Goal: Transaction & Acquisition: Purchase product/service

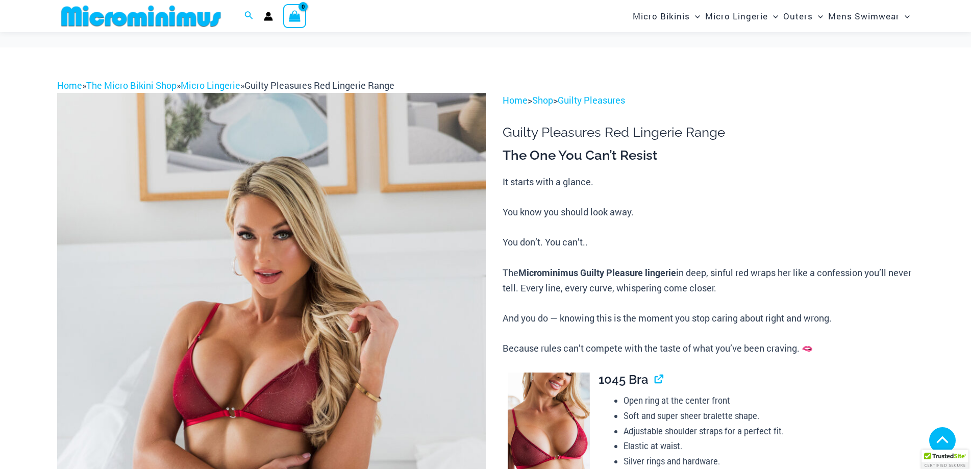
scroll to position [607, 0]
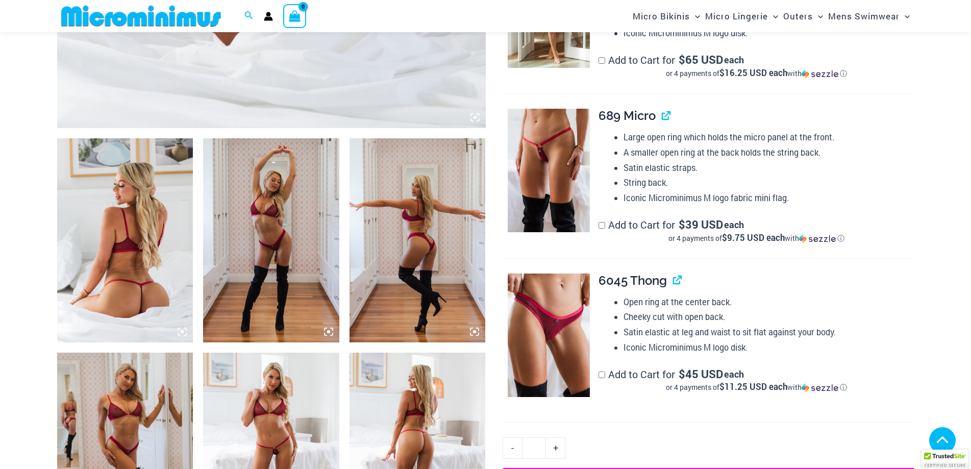
click at [119, 264] on img at bounding box center [125, 240] width 136 height 204
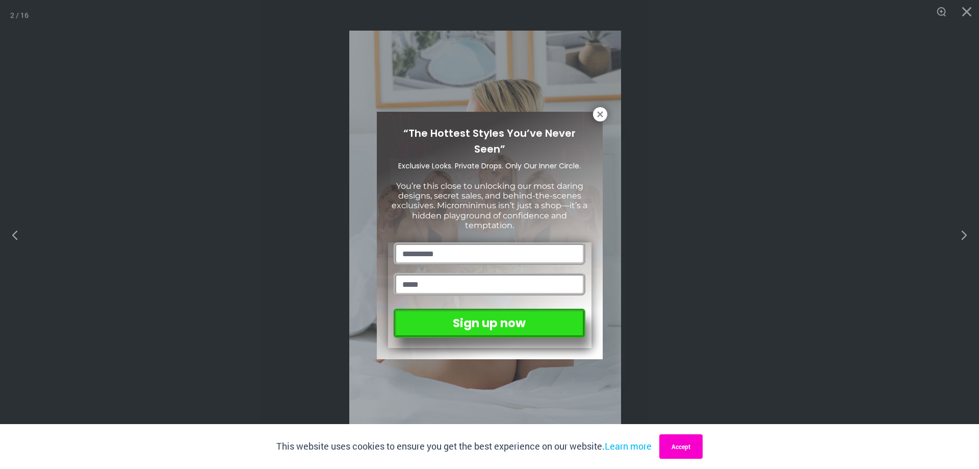
click at [683, 438] on button "Accept" at bounding box center [680, 446] width 43 height 24
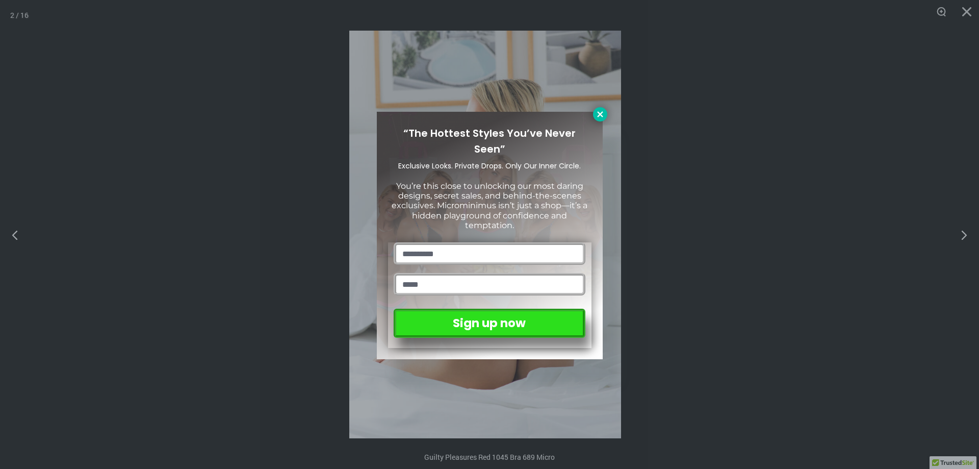
click at [604, 113] on icon at bounding box center [600, 114] width 9 height 9
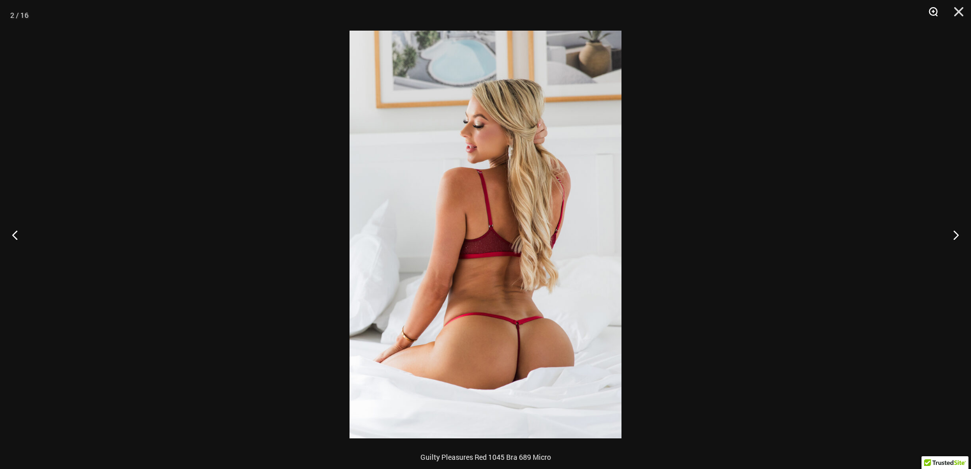
click at [927, 10] on button "Zoom" at bounding box center [930, 15] width 26 height 31
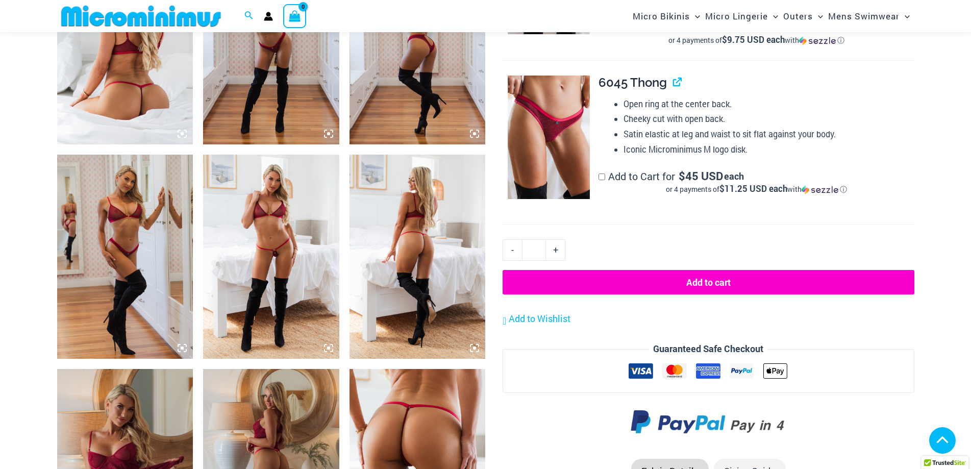
scroll to position [807, 0]
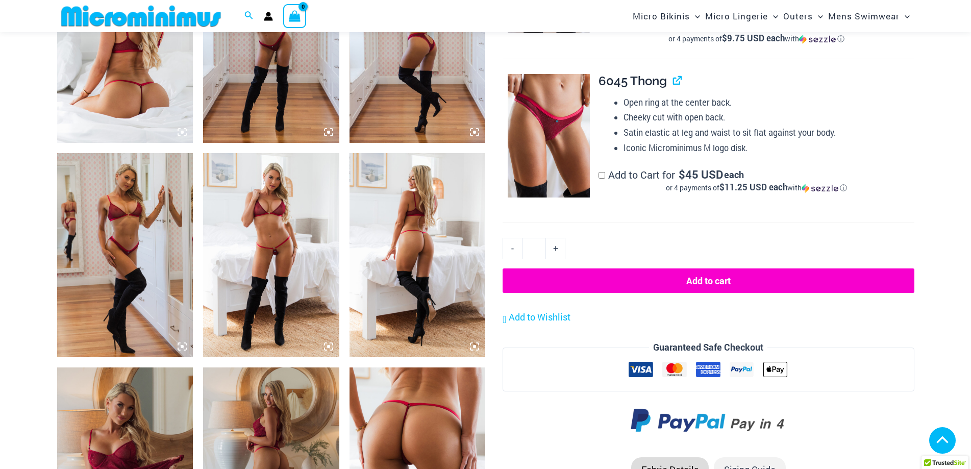
click at [133, 253] on img at bounding box center [125, 255] width 136 height 204
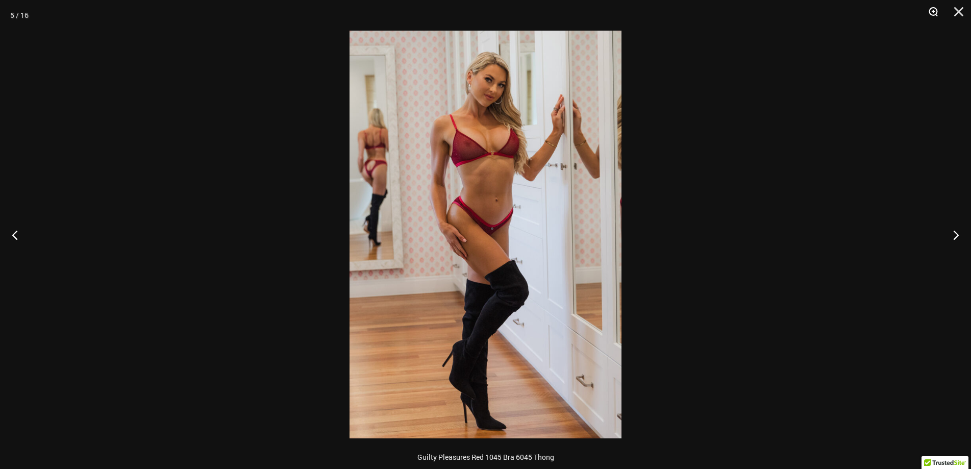
click at [925, 15] on button "Zoom" at bounding box center [930, 15] width 26 height 31
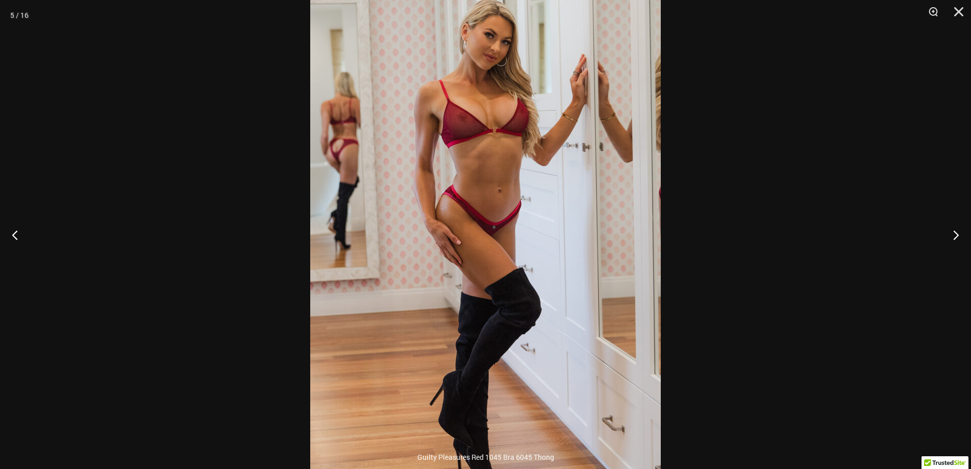
click at [813, 97] on div at bounding box center [485, 234] width 971 height 469
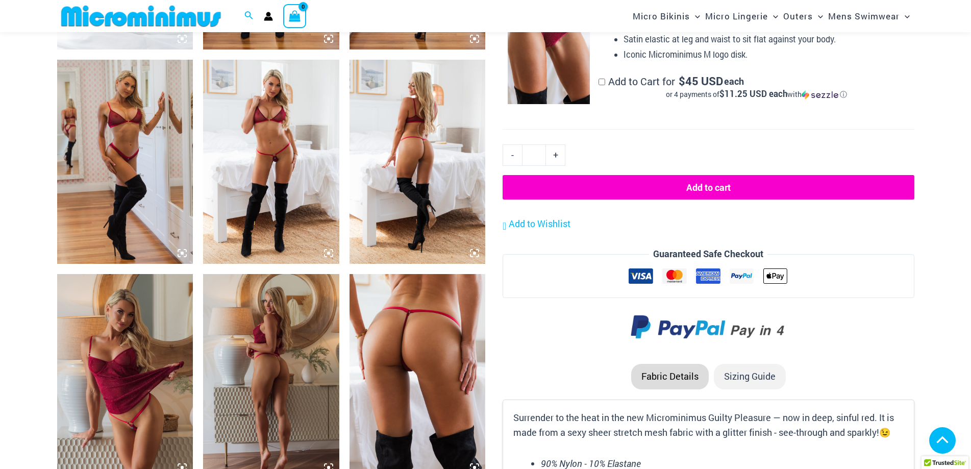
scroll to position [909, 0]
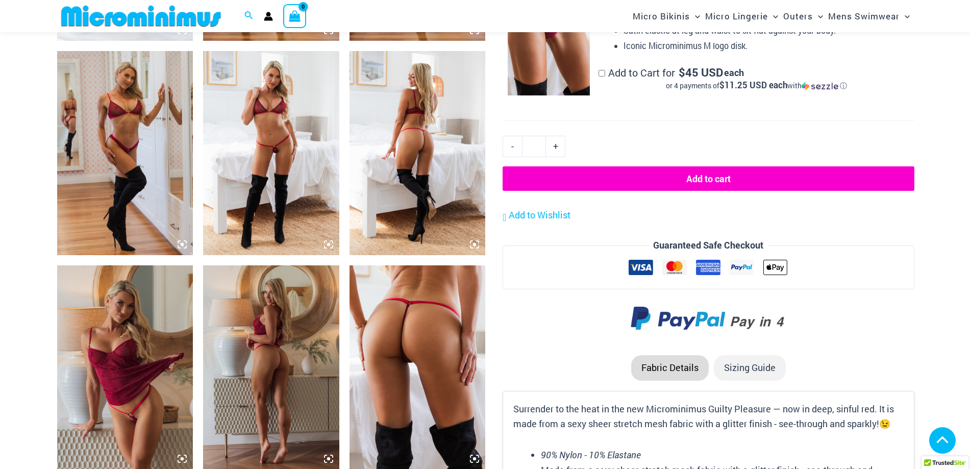
click at [414, 333] on img at bounding box center [417, 367] width 136 height 204
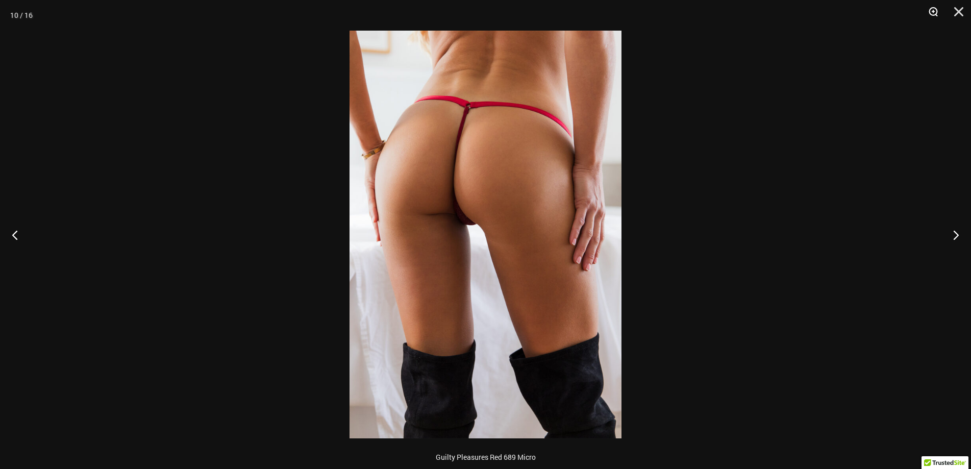
click at [930, 16] on button "Zoom" at bounding box center [930, 15] width 26 height 31
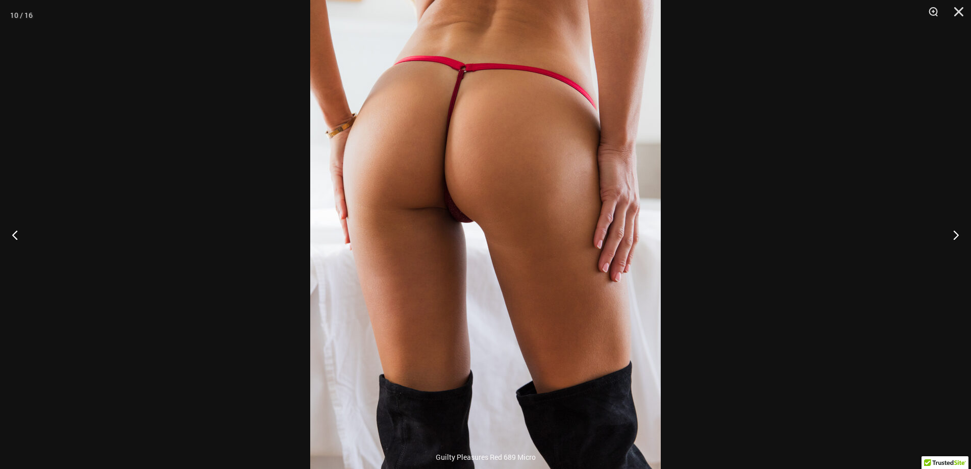
click at [818, 91] on div at bounding box center [485, 234] width 971 height 469
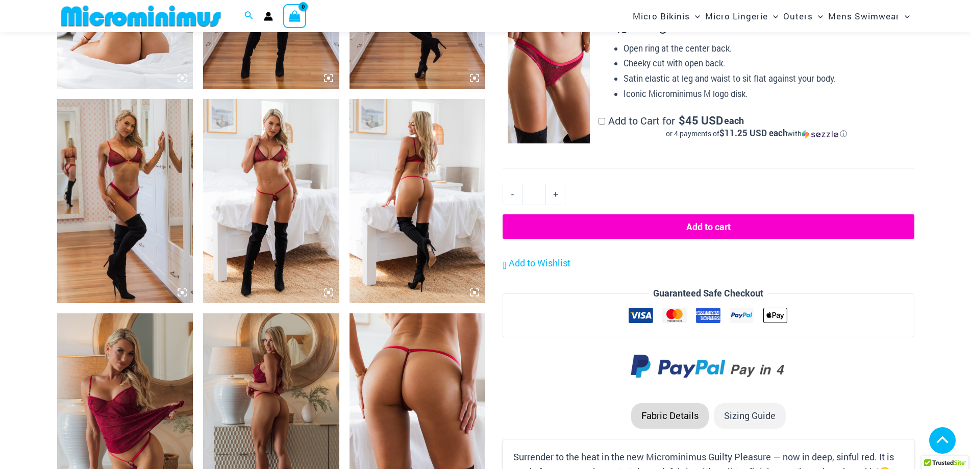
scroll to position [858, 0]
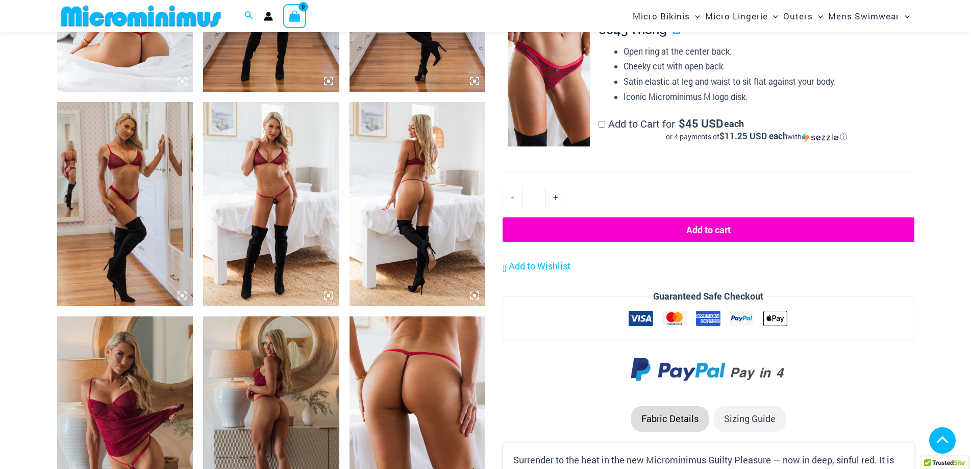
click at [151, 174] on img at bounding box center [125, 204] width 136 height 204
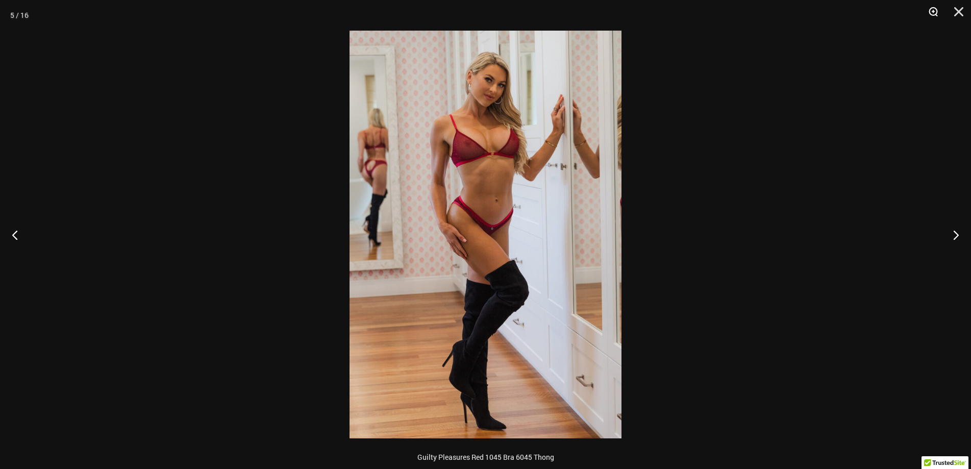
click at [923, 11] on button "Zoom" at bounding box center [930, 15] width 26 height 31
